Goal: Task Accomplishment & Management: Manage account settings

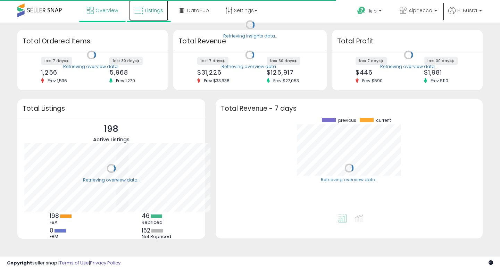
click at [158, 9] on span "Listings" at bounding box center [154, 10] width 18 height 7
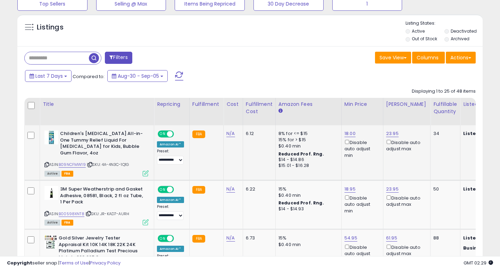
scroll to position [240, 0]
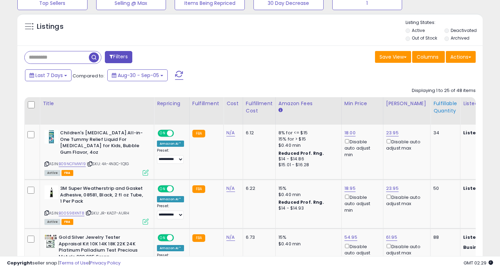
click at [439, 109] on div "Fulfillable Quantity" at bounding box center [446, 107] width 24 height 15
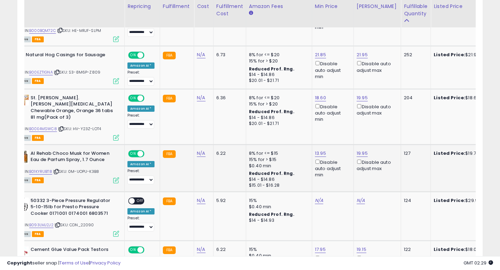
scroll to position [0, 0]
